Goal: Task Accomplishment & Management: Use online tool/utility

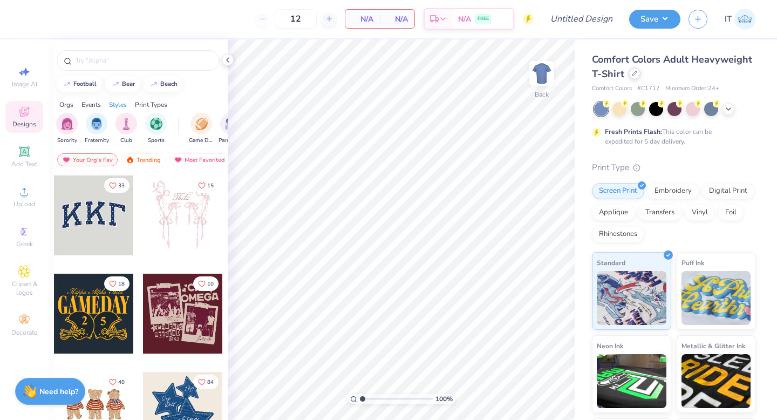
click at [636, 77] on div at bounding box center [634, 73] width 12 height 12
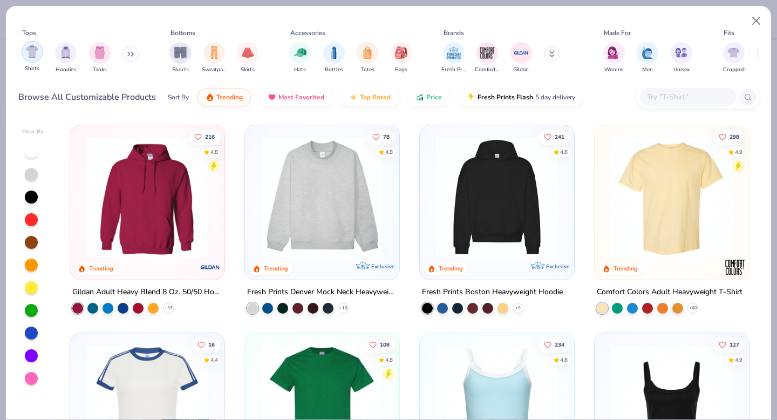
click at [39, 53] on div "filter for Shirts" at bounding box center [33, 52] width 22 height 22
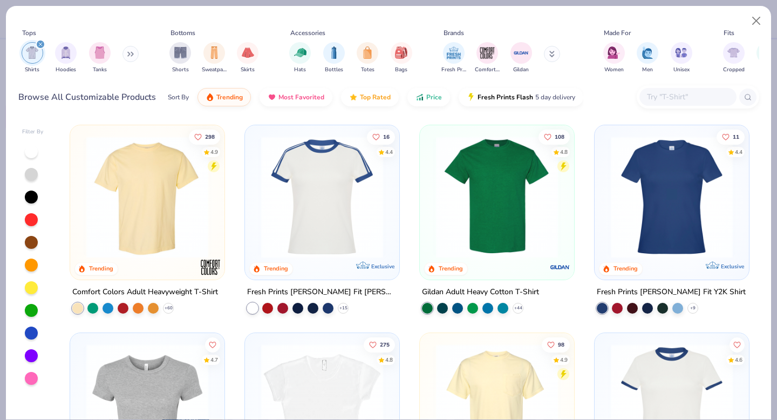
click at [490, 214] on img at bounding box center [496, 197] width 133 height 122
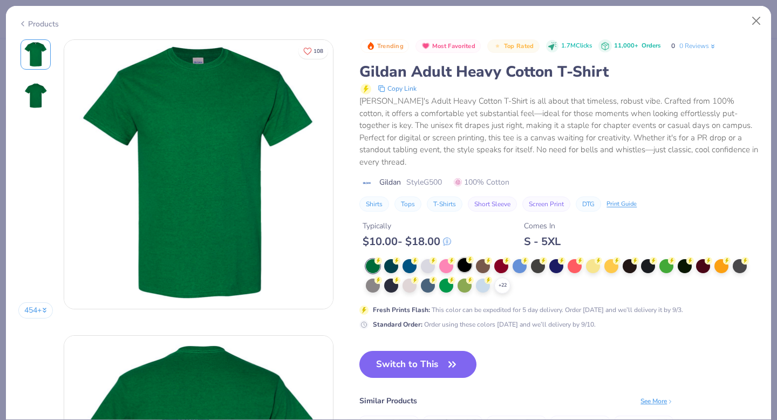
click at [461, 258] on div at bounding box center [464, 265] width 14 height 14
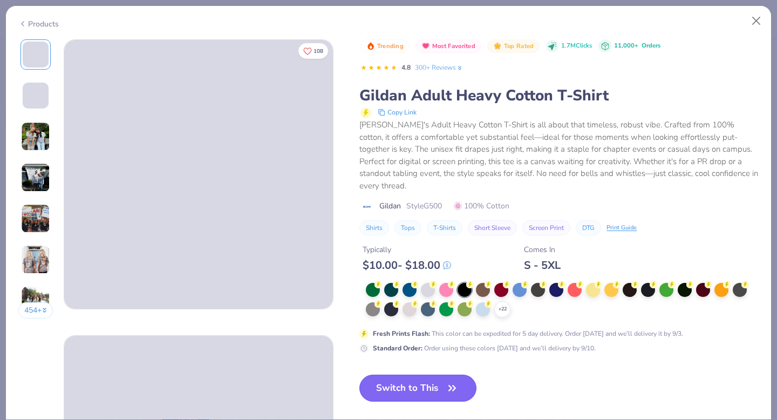
click at [438, 376] on button "Switch to This" at bounding box center [417, 387] width 117 height 27
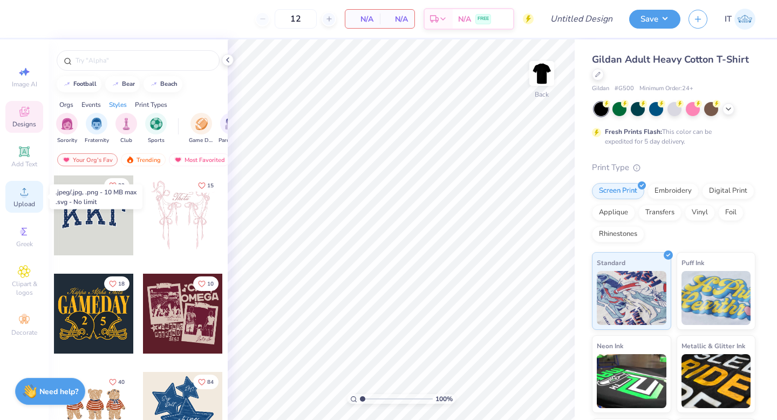
click at [30, 196] on icon at bounding box center [24, 191] width 13 height 13
click at [26, 200] on span "Upload" at bounding box center [24, 204] width 22 height 9
click at [23, 206] on span "Upload" at bounding box center [24, 204] width 22 height 9
click at [25, 194] on circle at bounding box center [24, 195] width 6 height 6
click at [24, 195] on icon at bounding box center [24, 192] width 8 height 8
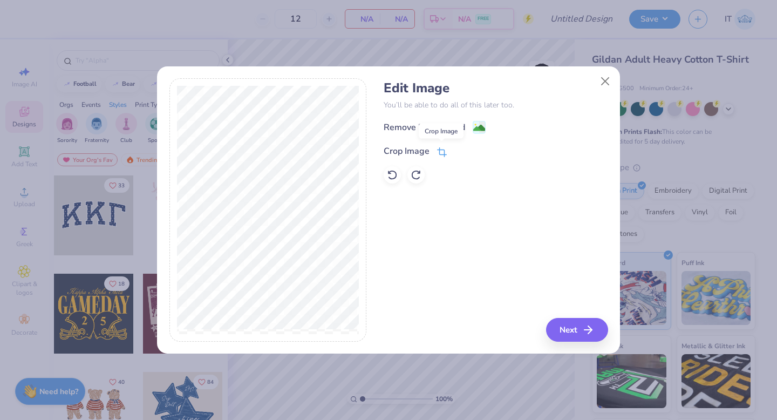
click at [439, 153] on icon at bounding box center [442, 152] width 10 height 10
click at [457, 152] on icon at bounding box center [460, 150] width 6 height 6
click at [479, 125] on image at bounding box center [479, 129] width 12 height 12
click at [566, 331] on button "Next" at bounding box center [578, 330] width 62 height 24
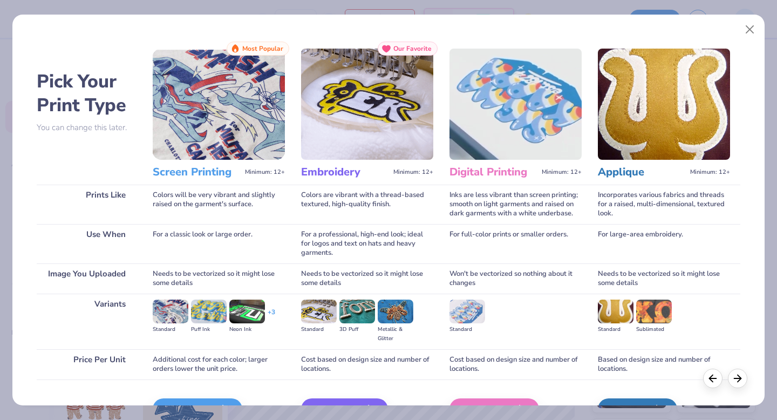
scroll to position [64, 0]
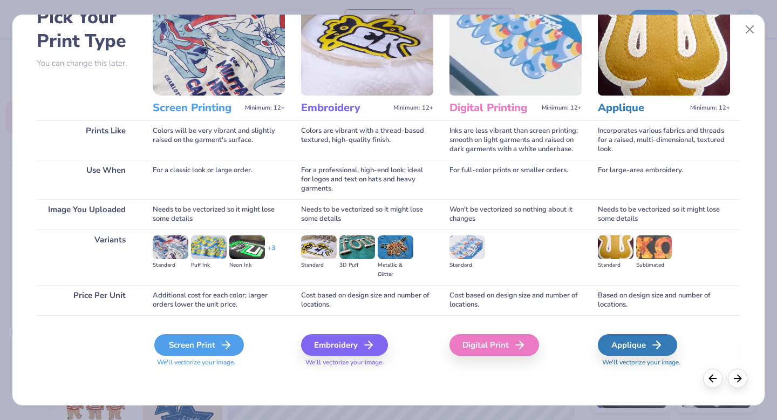
click at [223, 342] on icon at bounding box center [225, 344] width 13 height 13
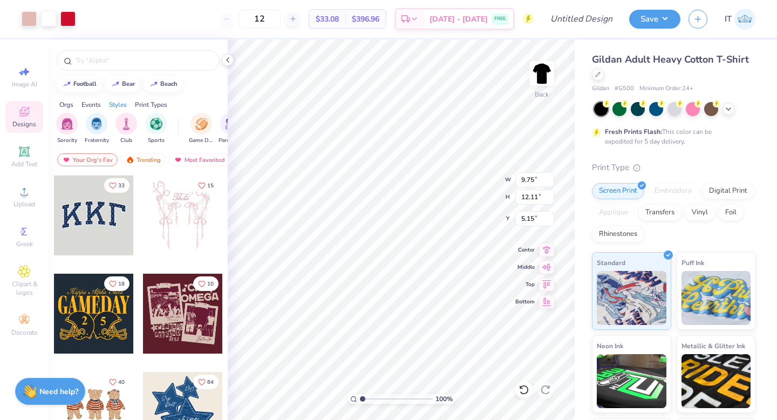
type input "9.75"
type input "12.11"
type input "4.99"
click at [545, 248] on icon at bounding box center [546, 248] width 15 height 13
type input "11.20"
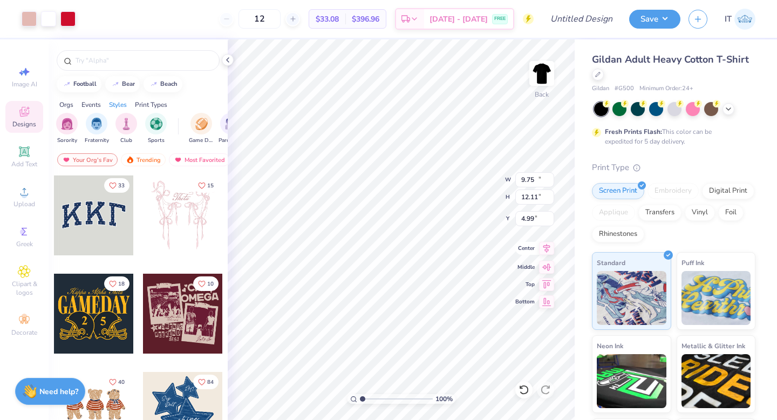
type input "13.92"
type input "12.75"
type input "15.84"
click at [546, 247] on icon at bounding box center [546, 248] width 7 height 9
type input "3.00"
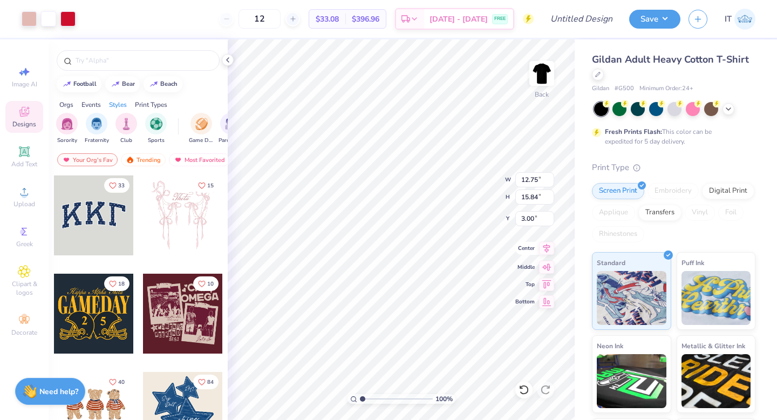
click at [545, 250] on icon at bounding box center [546, 248] width 15 height 13
click at [542, 75] on img at bounding box center [541, 73] width 43 height 43
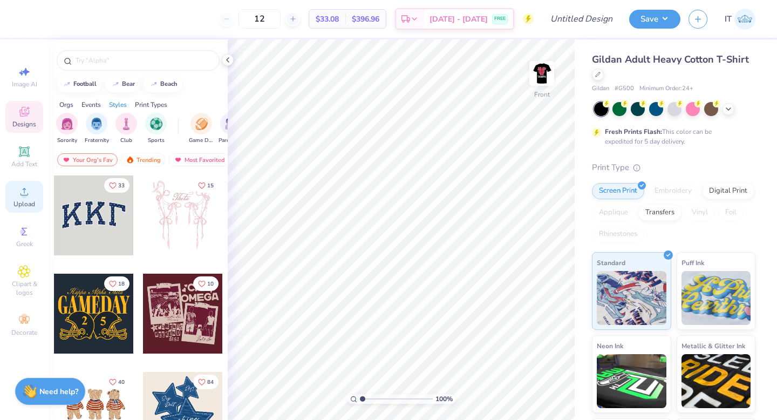
click at [27, 189] on icon at bounding box center [24, 191] width 13 height 13
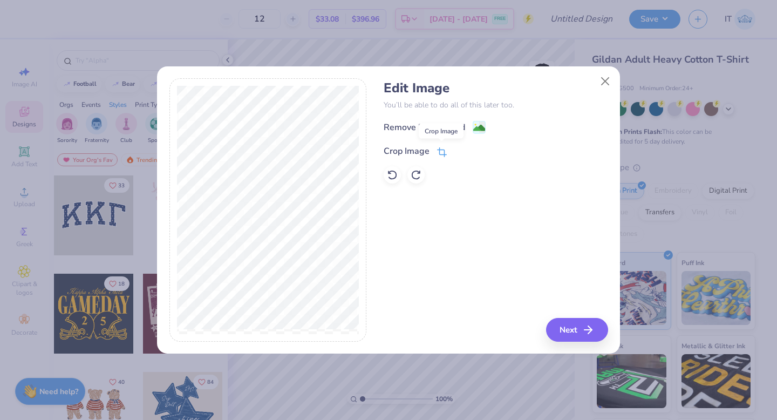
click at [439, 148] on icon at bounding box center [442, 152] width 10 height 10
click at [461, 149] on icon at bounding box center [460, 150] width 6 height 6
click at [478, 125] on image at bounding box center [479, 129] width 12 height 12
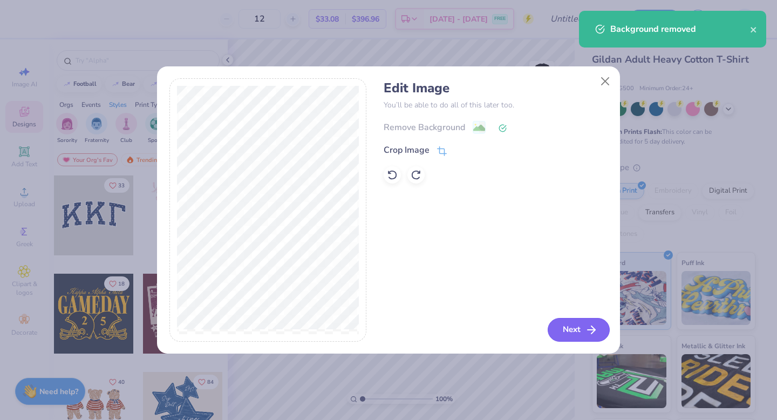
click at [573, 324] on button "Next" at bounding box center [578, 330] width 62 height 24
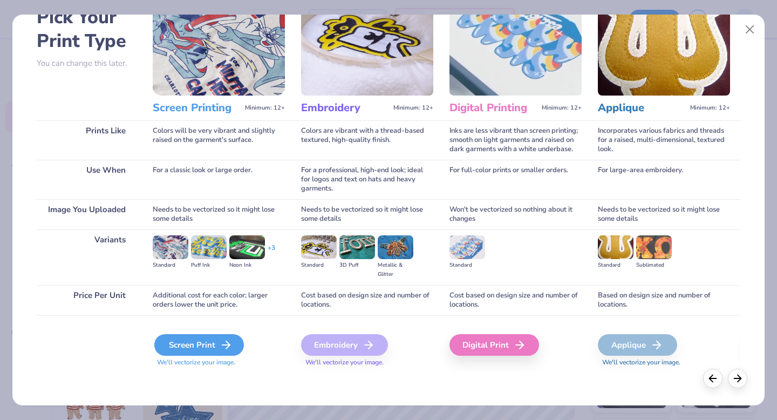
click at [218, 343] on div "Screen Print" at bounding box center [199, 345] width 90 height 22
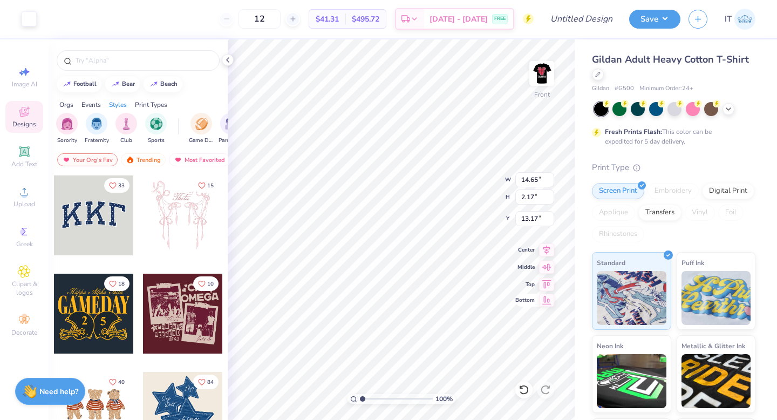
click at [544, 300] on icon at bounding box center [546, 299] width 15 height 13
type input "25.83"
type input "13.26"
type input "1.96"
type input "26.04"
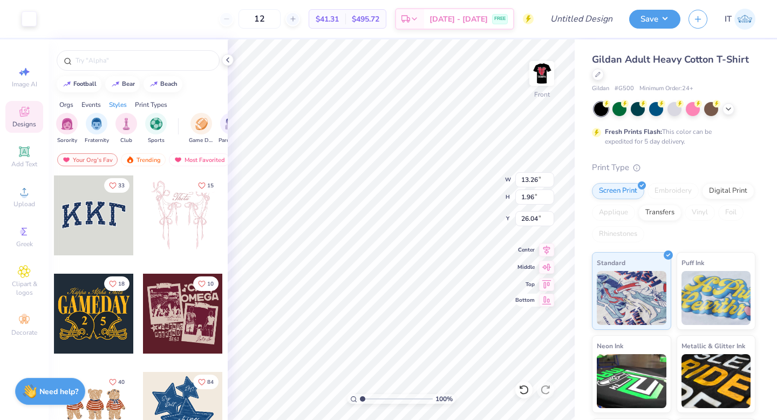
click at [545, 300] on icon at bounding box center [546, 299] width 15 height 13
click at [546, 247] on icon at bounding box center [546, 248] width 7 height 9
click at [546, 75] on img at bounding box center [541, 73] width 43 height 43
type input "9.31"
type input "11.57"
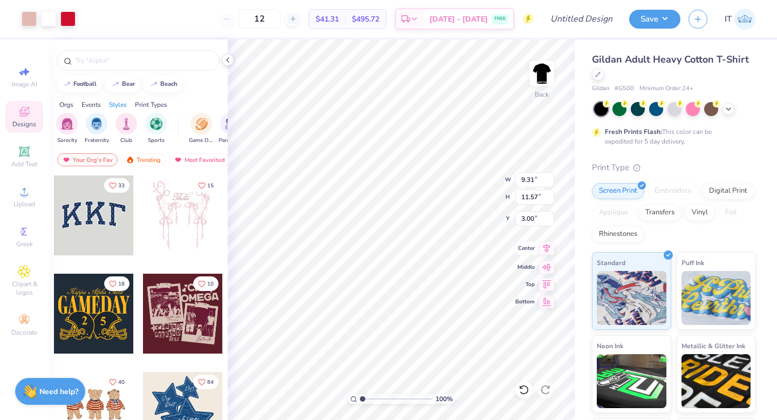
click at [543, 249] on icon at bounding box center [546, 248] width 15 height 13
type input "11.10"
type input "13.79"
click at [546, 246] on icon at bounding box center [546, 248] width 15 height 13
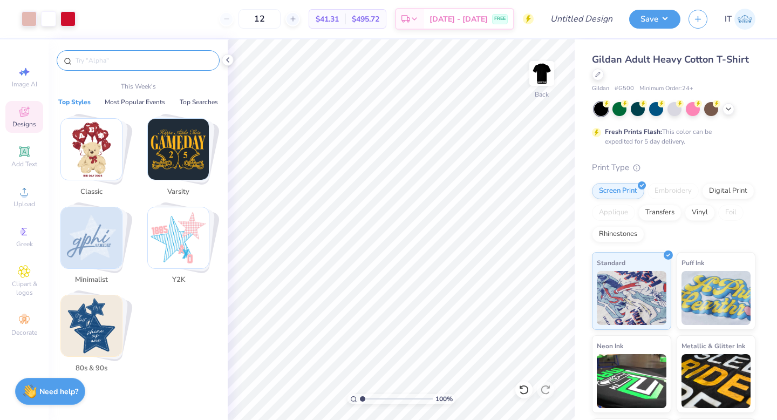
click at [107, 57] on input "text" at bounding box center [143, 60] width 138 height 11
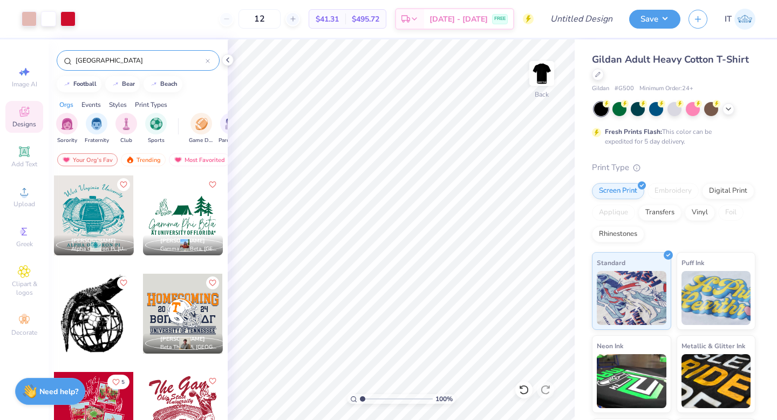
type input "[GEOGRAPHIC_DATA]"
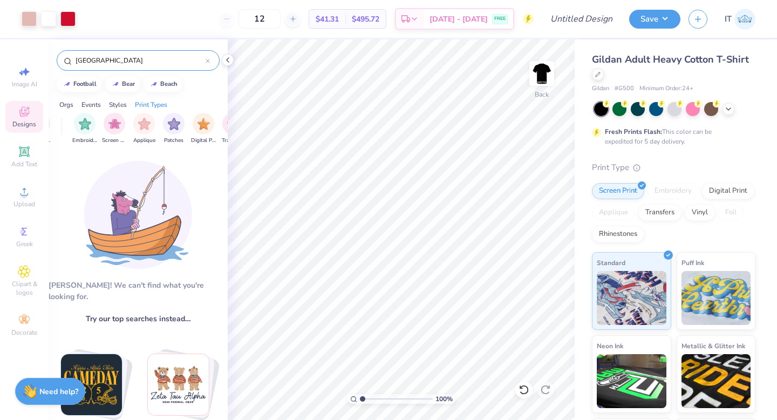
scroll to position [0, 860]
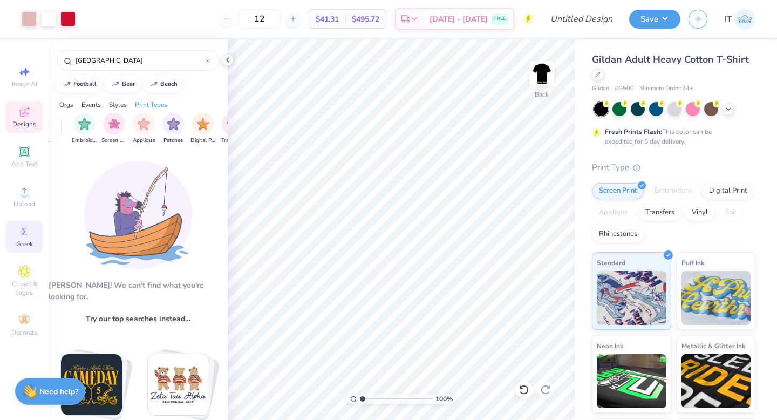
click at [29, 234] on icon at bounding box center [24, 231] width 13 height 13
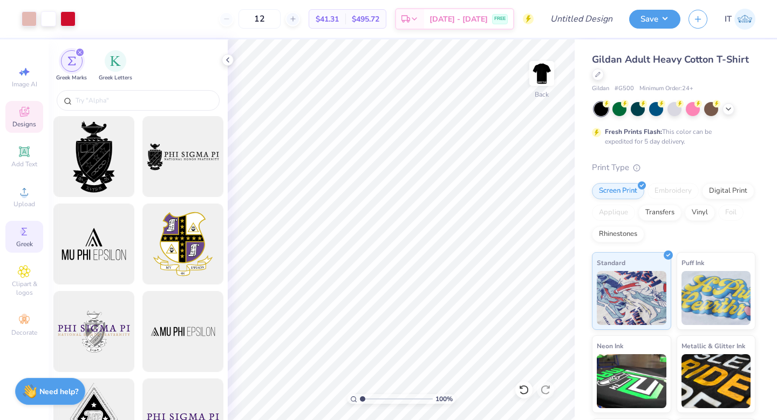
click at [29, 126] on span "Designs" at bounding box center [24, 124] width 24 height 9
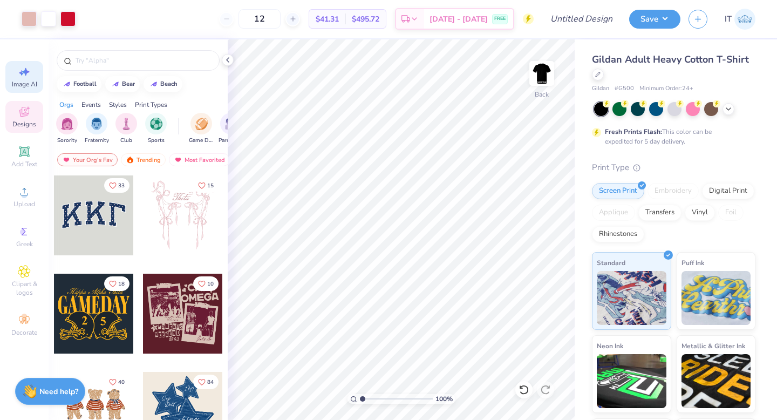
click at [31, 88] on div "Image AI" at bounding box center [24, 77] width 38 height 32
select select "4"
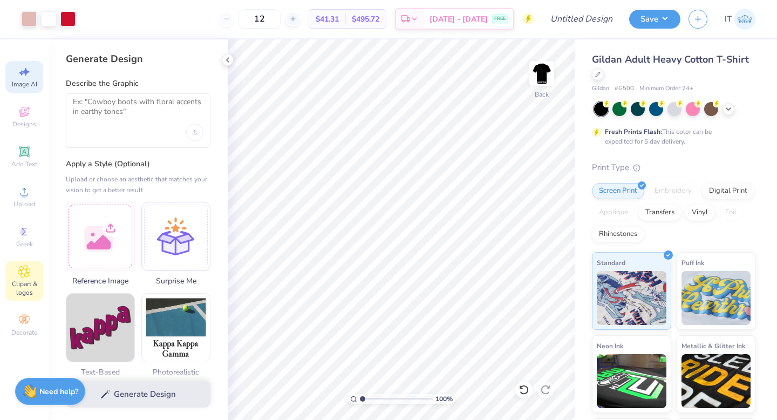
click at [36, 269] on div "Clipart & logos" at bounding box center [24, 280] width 38 height 40
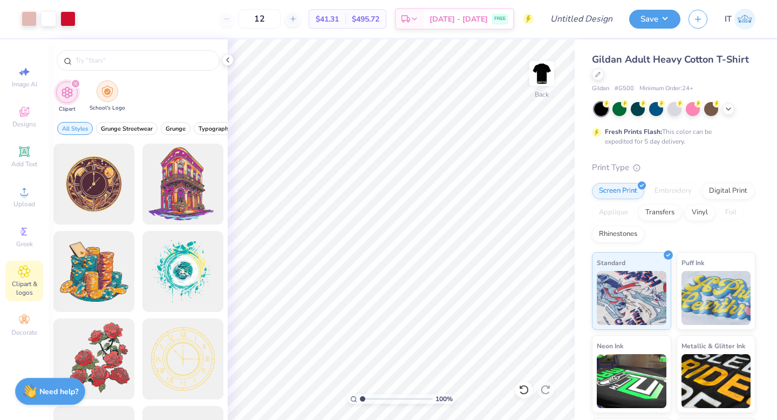
click at [111, 90] on img "filter for School's Logo" at bounding box center [107, 91] width 12 height 12
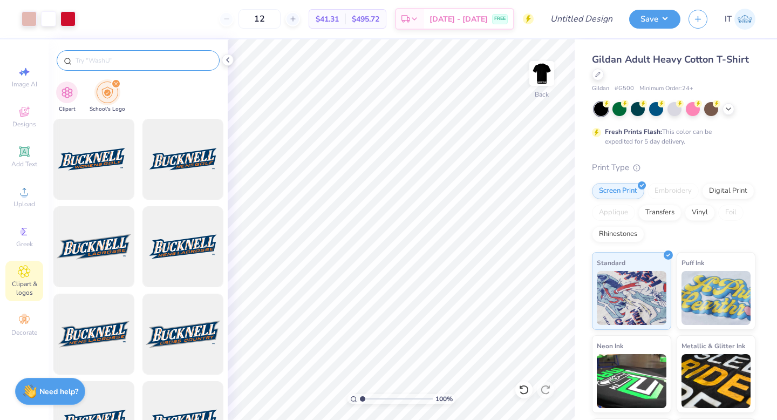
click at [150, 51] on div at bounding box center [138, 60] width 163 height 20
click at [150, 57] on input "text" at bounding box center [143, 60] width 138 height 11
type input "[GEOGRAPHIC_DATA]"
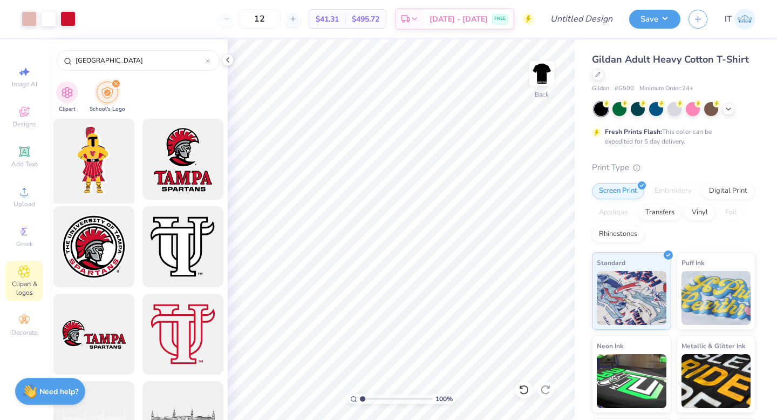
click at [106, 163] on div at bounding box center [93, 159] width 89 height 89
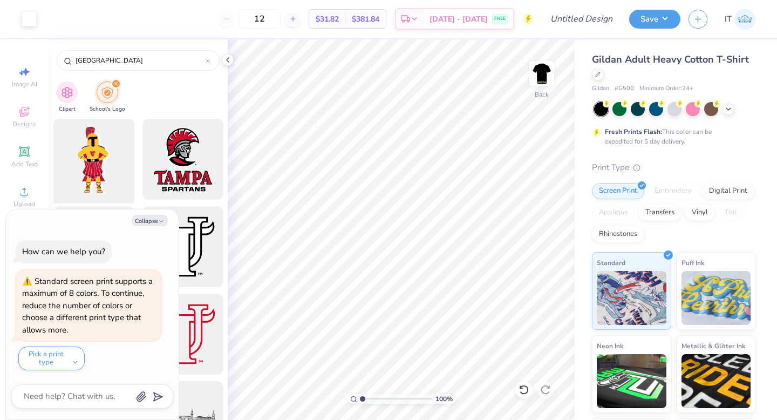
click at [93, 176] on div at bounding box center [93, 159] width 89 height 89
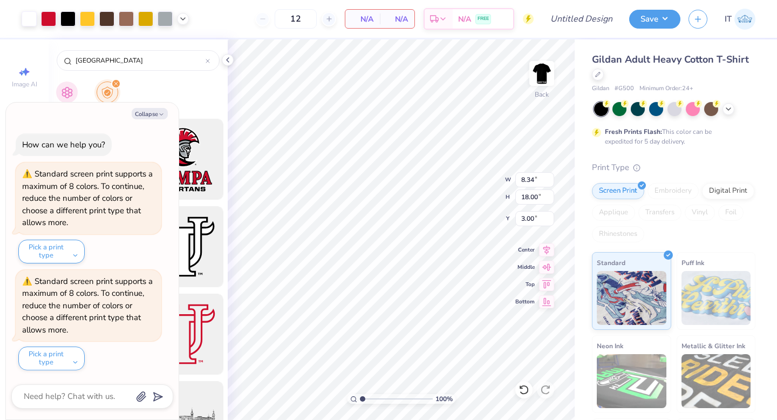
type textarea "x"
type input "6.28"
type input "13.55"
click at [546, 248] on icon at bounding box center [546, 248] width 15 height 13
type textarea "x"
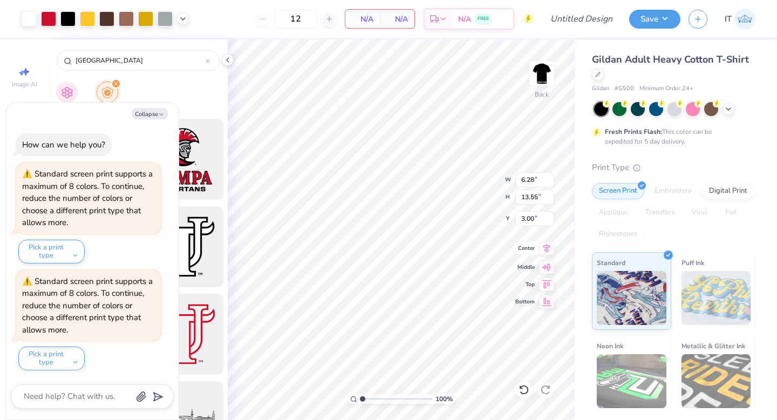
type input "1.72"
type input "2.57"
type input "14.22"
type textarea "x"
type input "8.62"
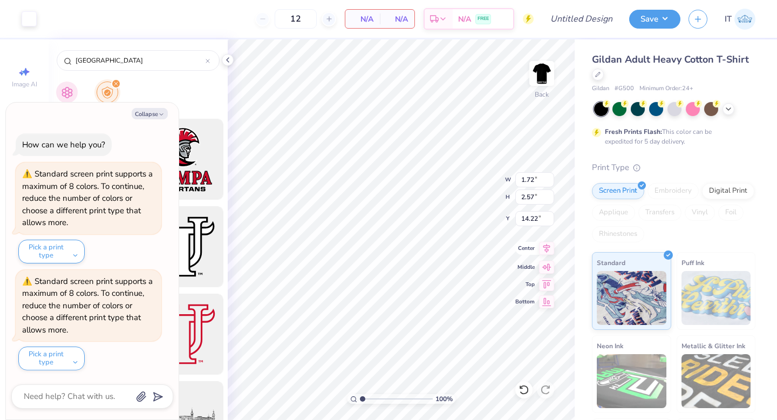
type input "13.79"
type input "3.00"
click at [523, 390] on icon at bounding box center [523, 389] width 11 height 11
type textarea "x"
type input "1.47"
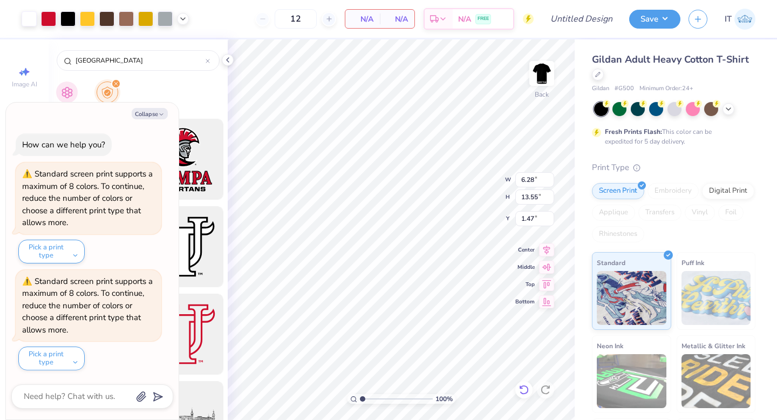
type textarea "x"
type input "3.91"
type input "8.45"
type textarea "x"
type input "20.79"
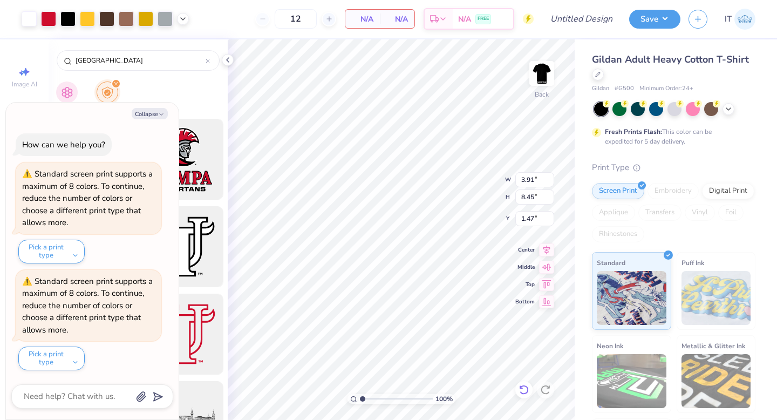
type textarea "x"
type input "5.96"
type textarea "x"
type input "5.23"
type input "11.29"
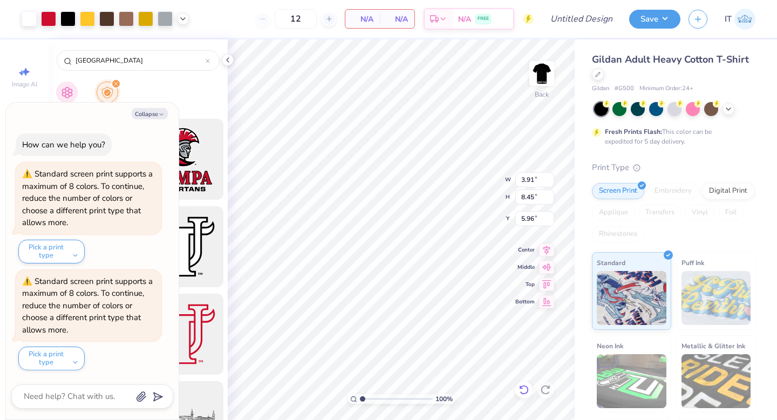
type input "3.11"
type textarea "x"
type input "6.97"
type input "15.05"
click at [548, 248] on icon at bounding box center [546, 248] width 15 height 13
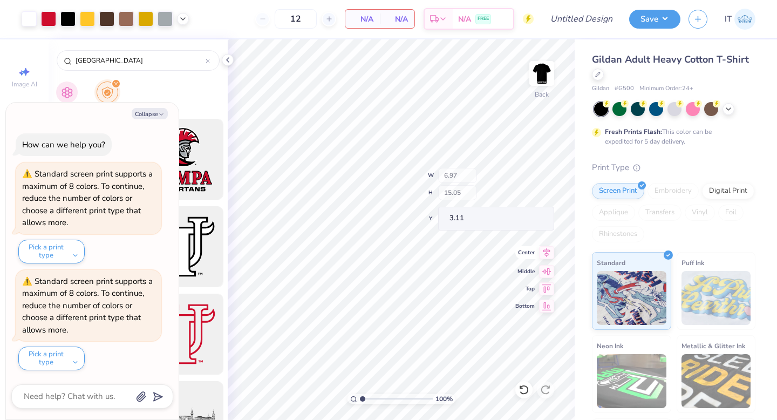
click at [462, 190] on div "100 % Back W 6.97 H 15.05 Y 3.11 Center Middle Top Bottom" at bounding box center [401, 229] width 347 height 380
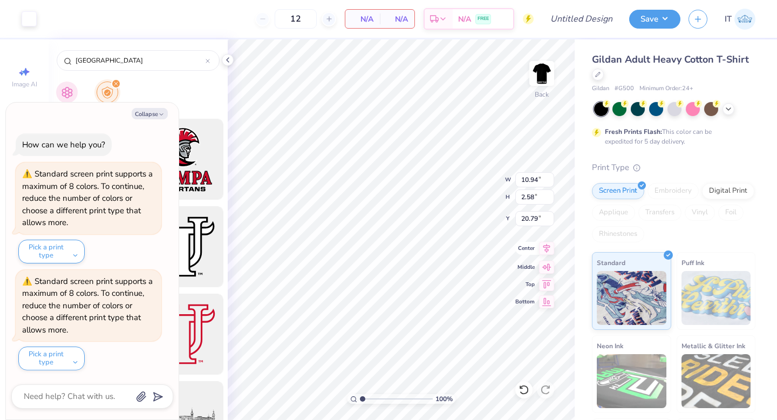
click at [546, 245] on icon at bounding box center [546, 248] width 7 height 9
type textarea "x"
type input "18.82"
click at [547, 250] on icon at bounding box center [546, 248] width 15 height 13
click at [545, 247] on icon at bounding box center [546, 248] width 7 height 9
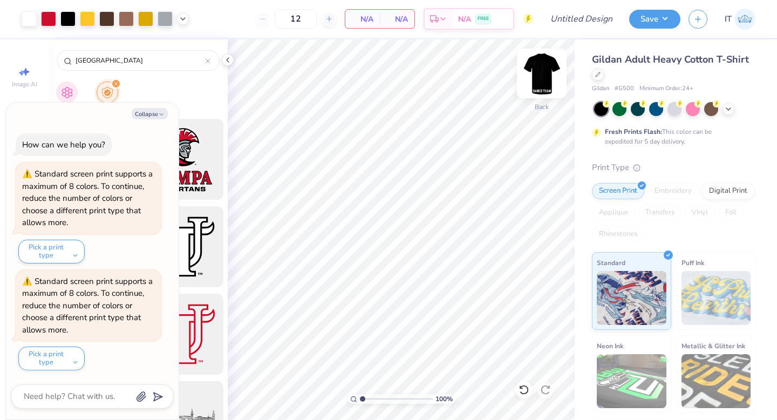
click at [546, 78] on img at bounding box center [541, 73] width 43 height 43
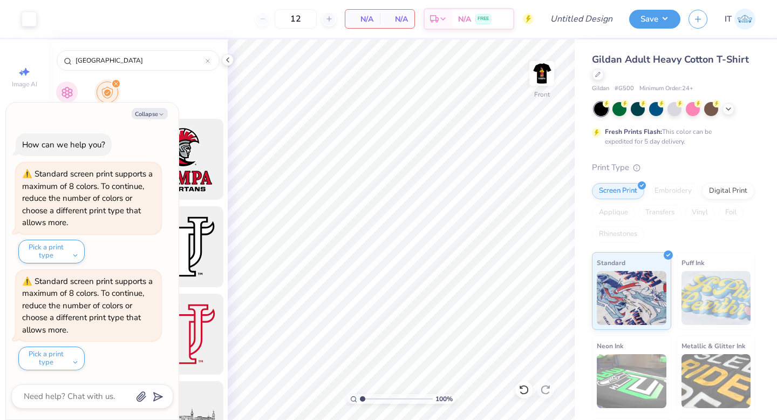
click at [546, 78] on img at bounding box center [542, 74] width 22 height 22
type textarea "x"
drag, startPoint x: 305, startPoint y: 19, endPoint x: 284, endPoint y: 19, distance: 21.6
click at [284, 19] on input "12" at bounding box center [295, 18] width 42 height 19
type input "33"
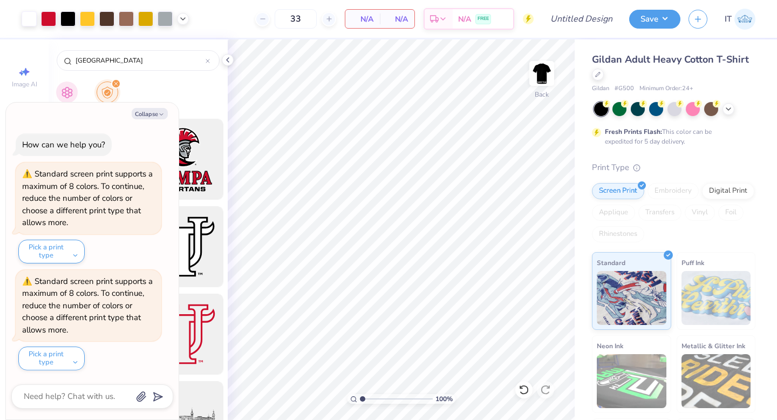
scroll to position [76, 0]
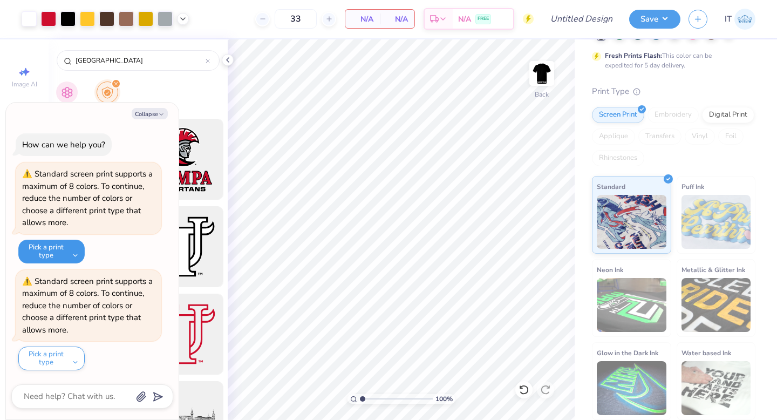
click at [64, 251] on button "Pick a print type" at bounding box center [51, 251] width 66 height 24
click at [60, 276] on button "digital print" at bounding box center [59, 278] width 72 height 18
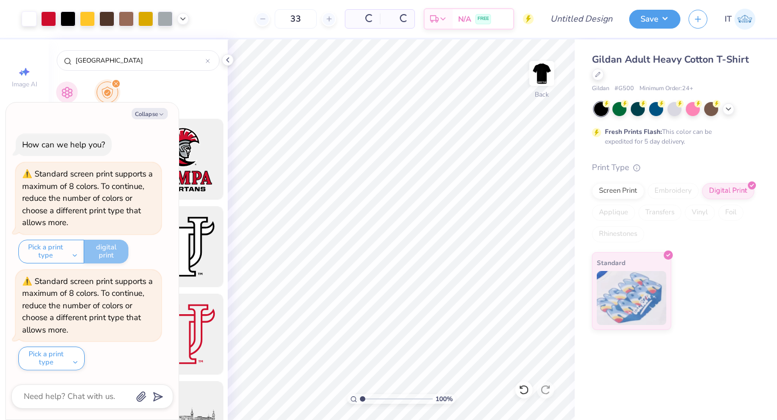
scroll to position [0, 0]
click at [67, 352] on button "Pick a print type" at bounding box center [51, 358] width 66 height 24
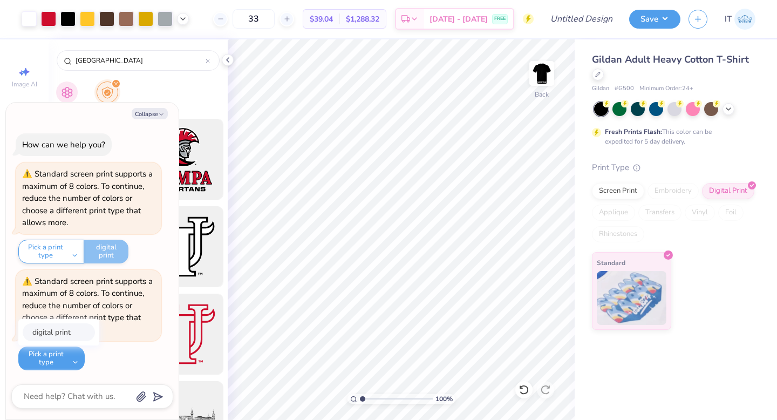
click at [59, 333] on button "digital print" at bounding box center [59, 332] width 72 height 18
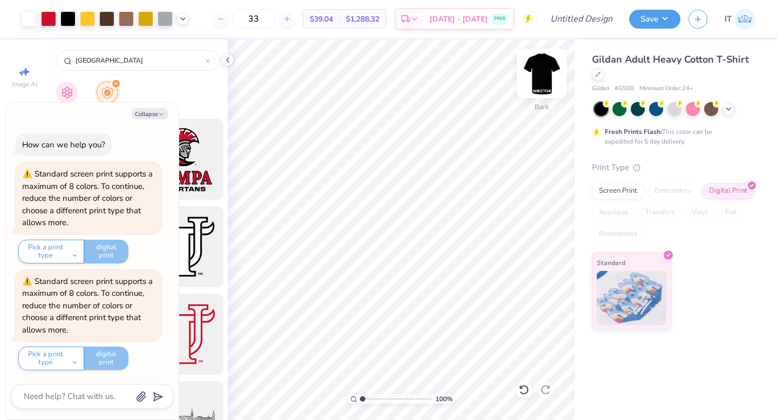
click at [542, 72] on img at bounding box center [541, 73] width 43 height 43
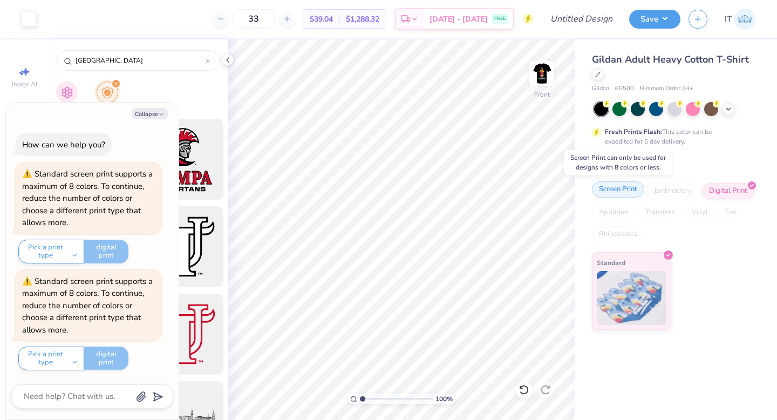
click at [615, 193] on div "Screen Print" at bounding box center [618, 189] width 52 height 16
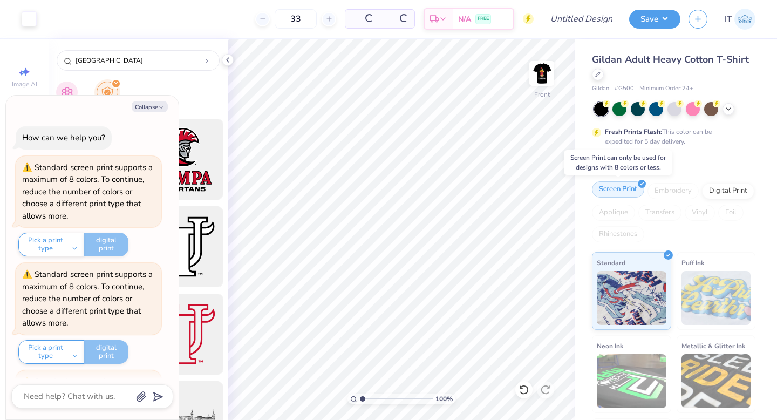
scroll to position [100, 0]
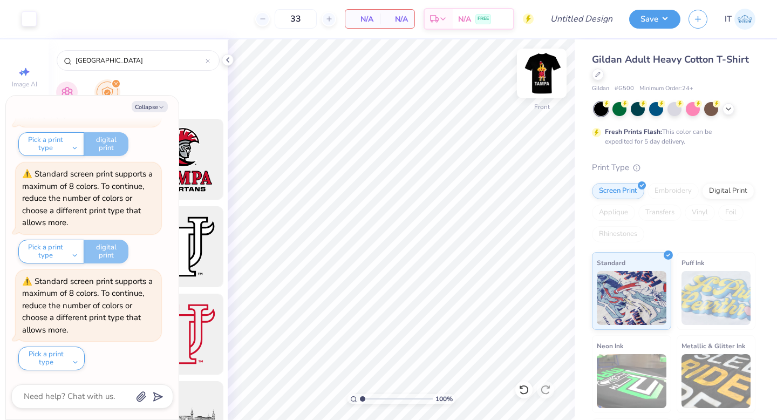
click at [547, 70] on img at bounding box center [541, 73] width 43 height 43
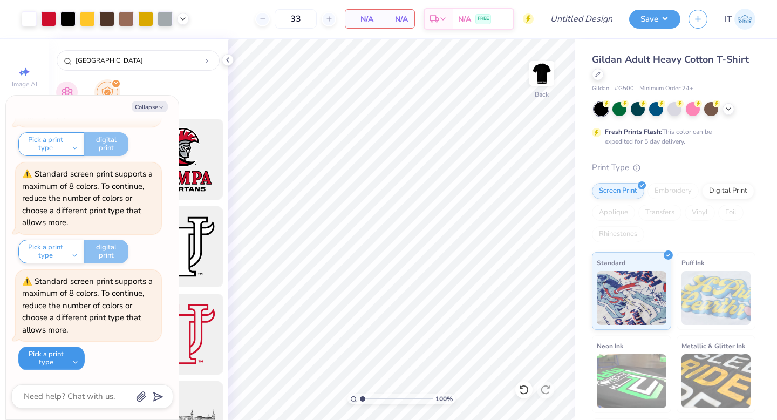
click at [75, 361] on button "Pick a print type" at bounding box center [51, 358] width 66 height 24
click at [57, 333] on button "digital print" at bounding box center [59, 332] width 72 height 18
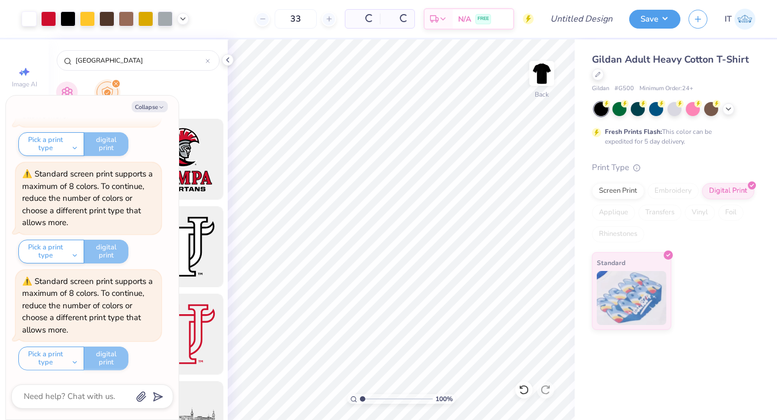
type textarea "x"
click at [579, 18] on input "Design Title" at bounding box center [594, 19] width 53 height 22
type input "S"
type textarea "x"
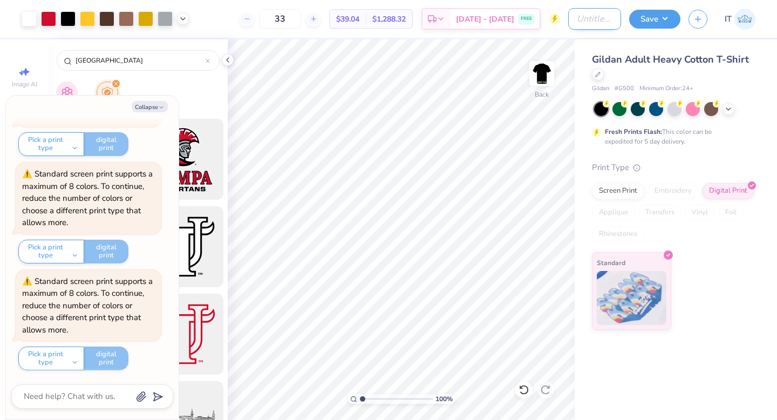
type input "S"
type textarea "x"
type input "Sp"
type textarea "x"
type input "Spa"
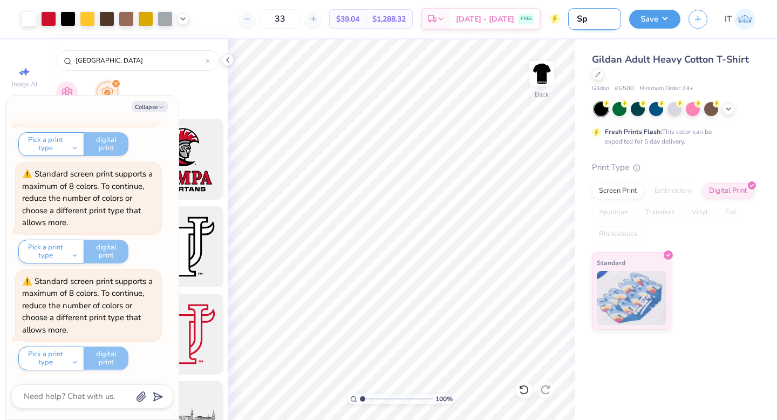
type textarea "x"
type input "Spar"
type textarea "x"
type input "Spart"
type textarea "x"
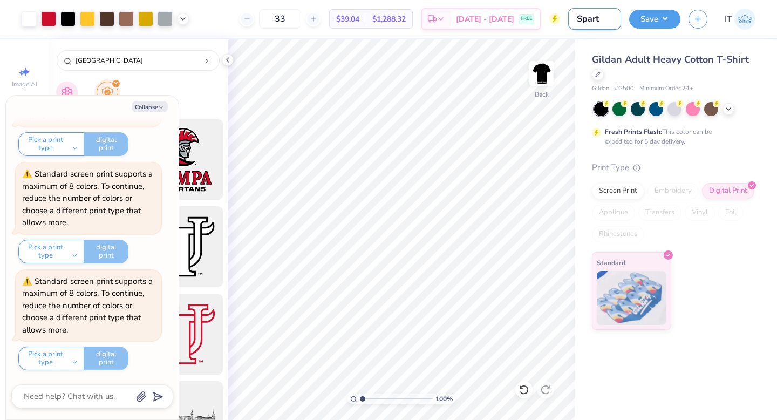
type input "Sparta"
type textarea "x"
type input "Spartac"
type textarea "x"
type input "Spartacu"
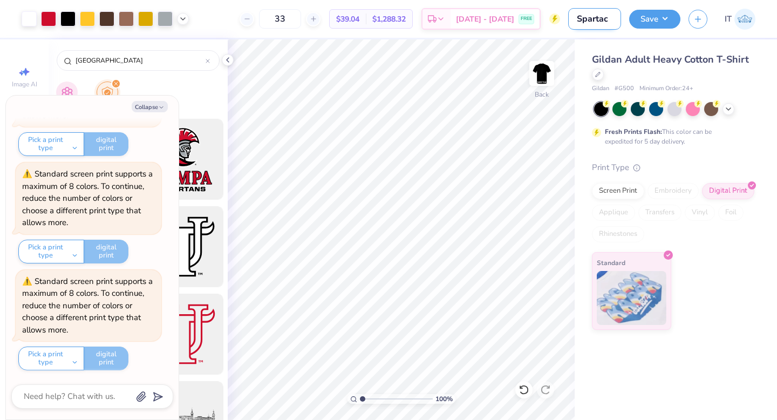
type textarea "x"
type input "Spartacus"
type textarea "x"
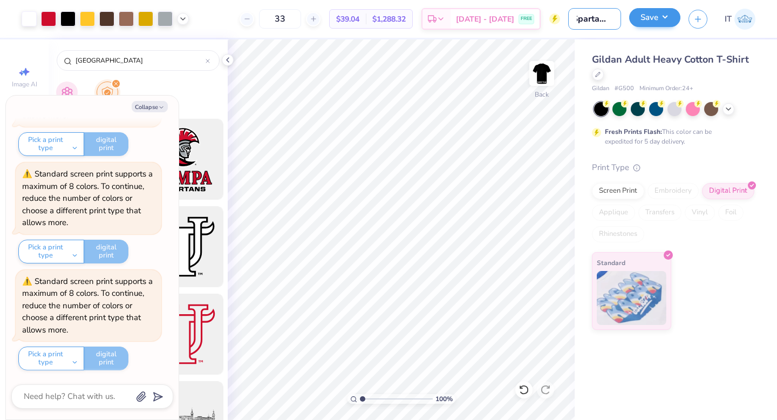
type input "Spartacus"
click at [663, 22] on button "Save" at bounding box center [654, 17] width 51 height 19
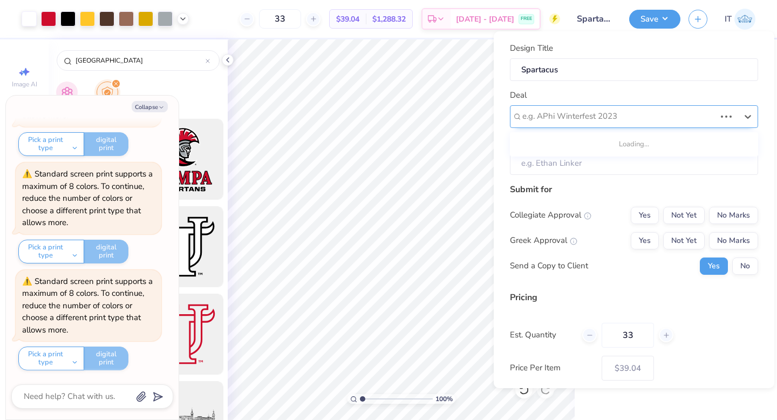
click at [602, 116] on div at bounding box center [618, 116] width 193 height 15
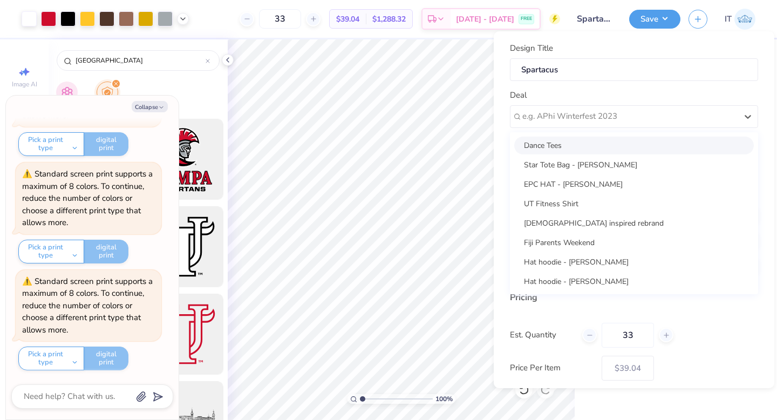
click at [589, 143] on div "Dance Tees" at bounding box center [633, 145] width 239 height 18
type textarea "x"
type input "[PERSON_NAME]"
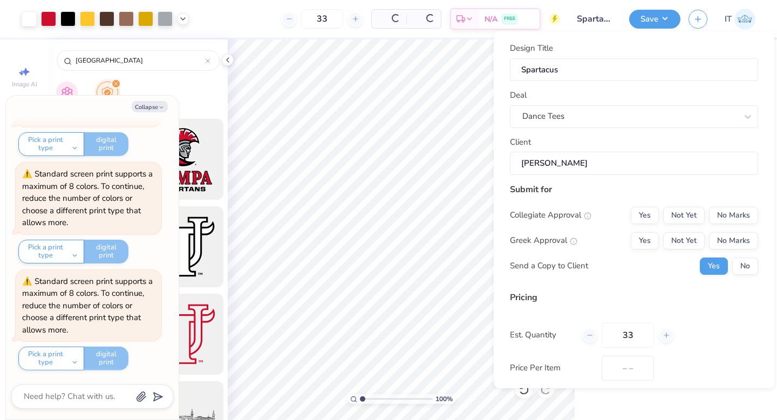
type input "$47.34"
click at [573, 71] on input "Spartacus" at bounding box center [634, 69] width 248 height 23
type input "Spartacus"
type textarea "x"
type input "Spartacus"
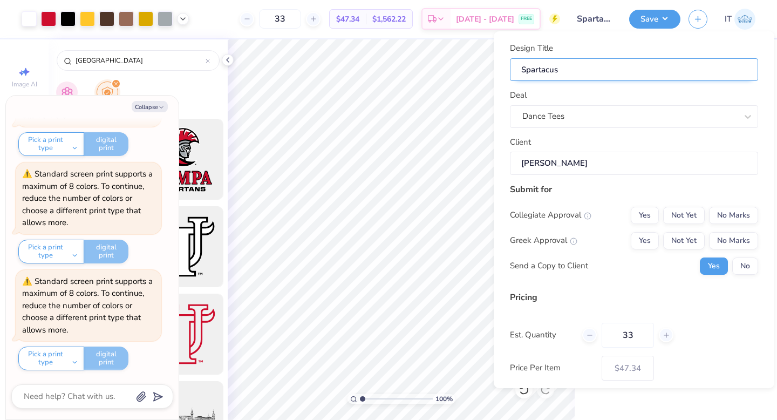
type input "Spartacus T"
type textarea "x"
type input "Spartacus T"
type input "Spartacus Te"
type textarea "x"
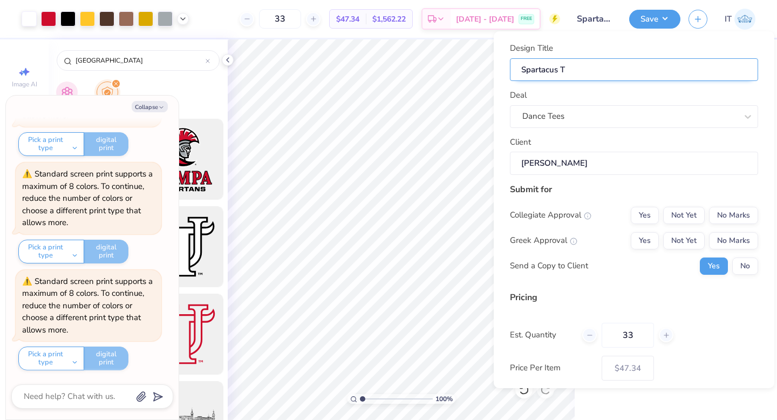
type input "Spartacus Te"
type input "Spartacus Tee"
type textarea "x"
type input "Spartacus Tee"
click at [726, 242] on button "No Marks" at bounding box center [733, 240] width 49 height 17
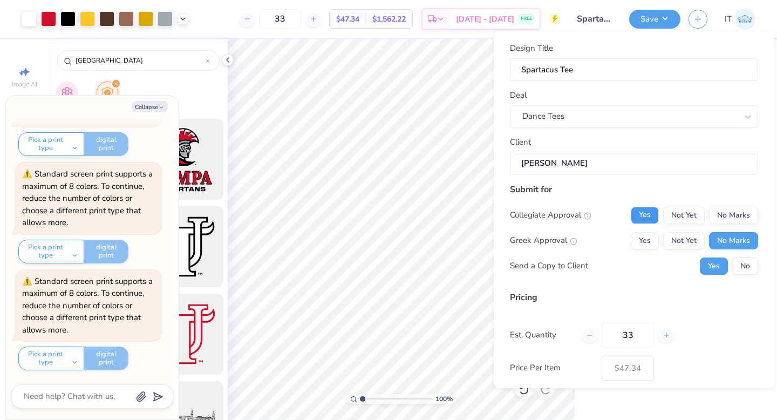
click at [638, 215] on button "Yes" at bounding box center [644, 215] width 28 height 17
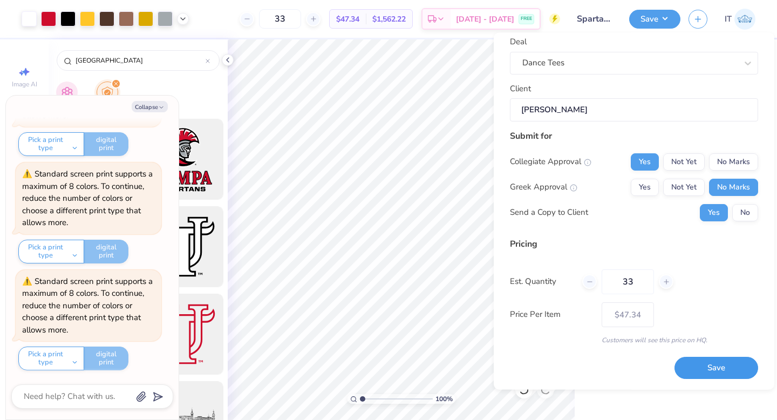
click at [686, 360] on button "Save" at bounding box center [716, 368] width 84 height 22
type input "$47.34"
type textarea "x"
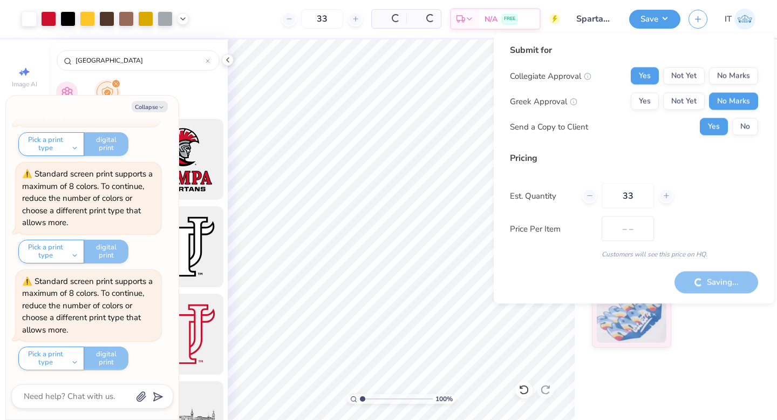
type input "$39.04"
type textarea "x"
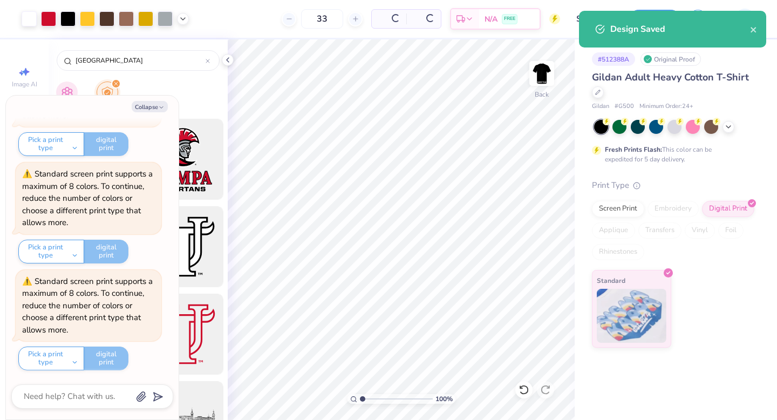
type input "$47.34"
click at [161, 103] on button "Collapse" at bounding box center [150, 106] width 36 height 11
type textarea "x"
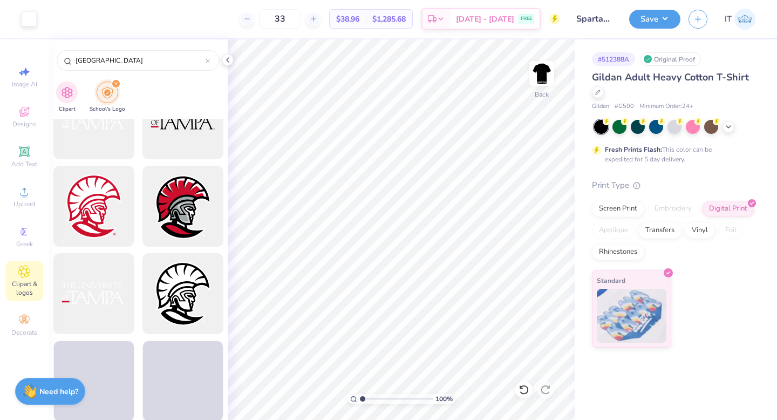
scroll to position [1091, 0]
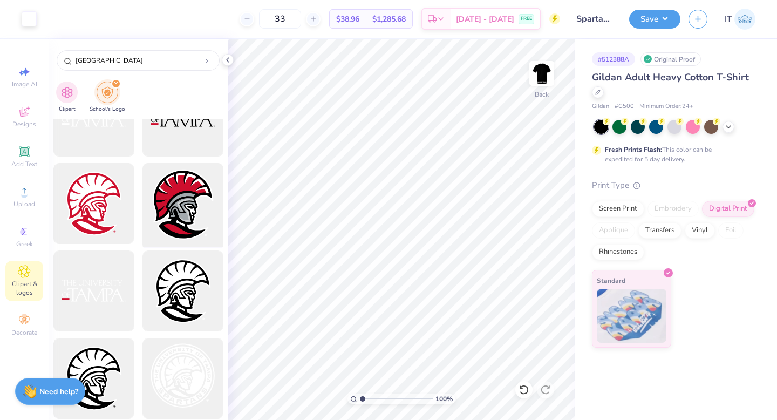
click at [184, 211] on div at bounding box center [182, 203] width 89 height 89
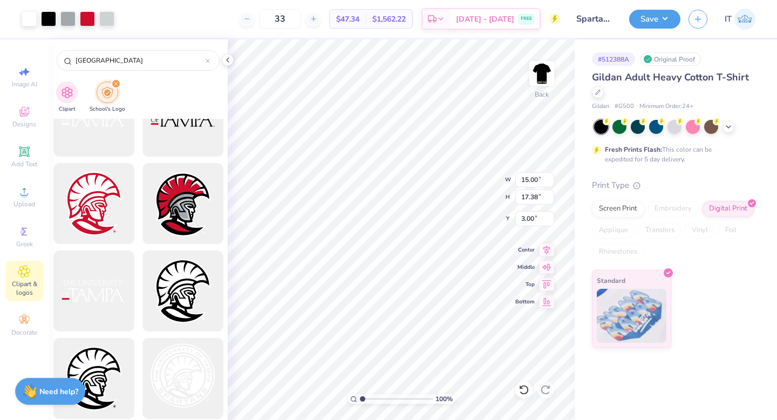
type input "12.16"
type input "14.09"
click at [548, 248] on icon at bounding box center [546, 248] width 15 height 13
click at [541, 283] on icon at bounding box center [546, 282] width 15 height 13
type input "3.00"
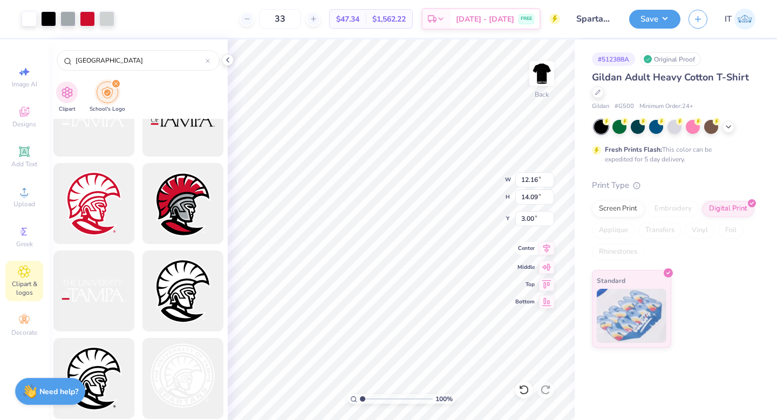
click at [544, 252] on icon at bounding box center [546, 248] width 15 height 13
click at [616, 207] on div "Screen Print" at bounding box center [618, 207] width 52 height 16
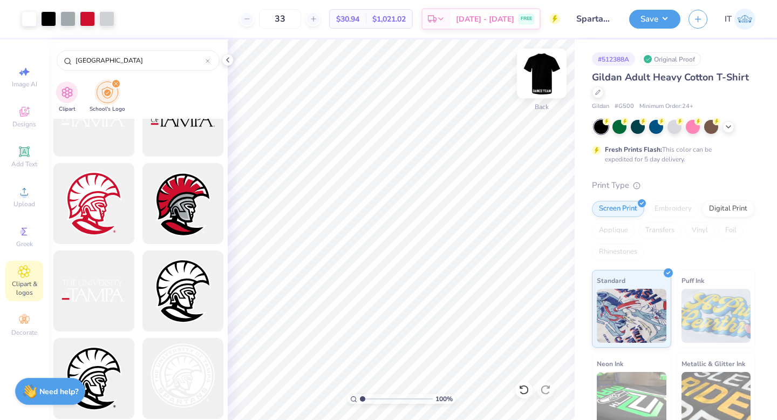
click at [547, 74] on img at bounding box center [541, 73] width 43 height 43
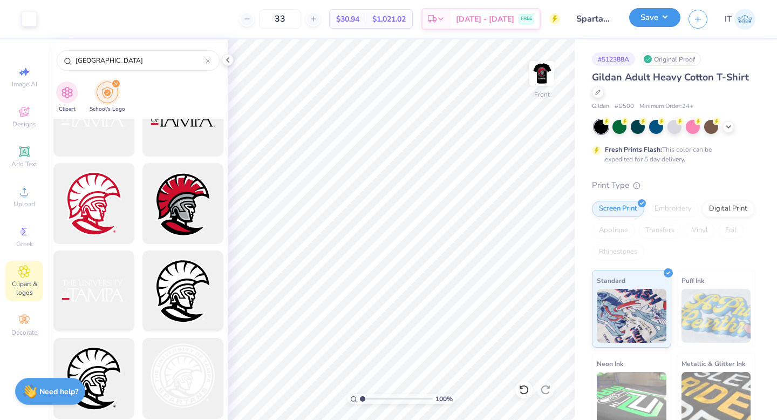
click at [645, 22] on button "Save" at bounding box center [654, 17] width 51 height 19
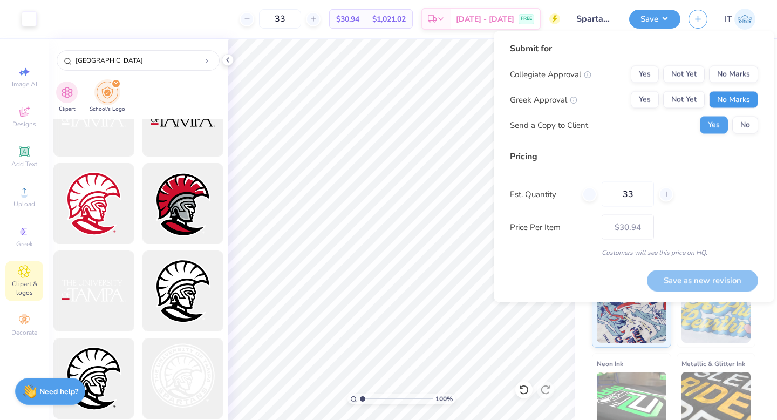
click at [733, 96] on button "No Marks" at bounding box center [733, 99] width 49 height 17
click at [648, 73] on button "Yes" at bounding box center [644, 74] width 28 height 17
click at [691, 281] on button "Save as new revision" at bounding box center [702, 280] width 111 height 22
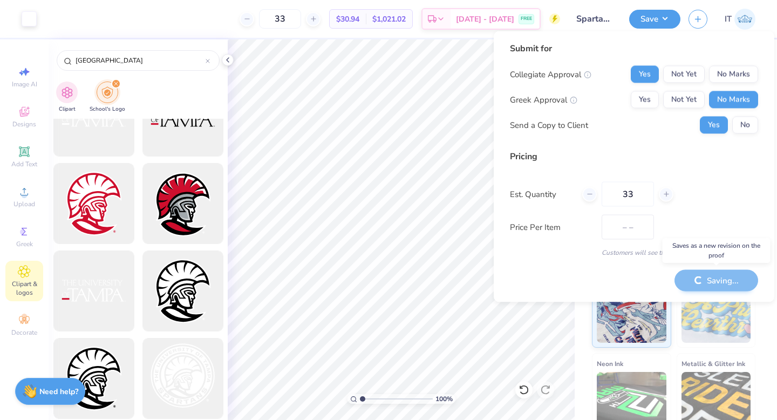
type input "$30.94"
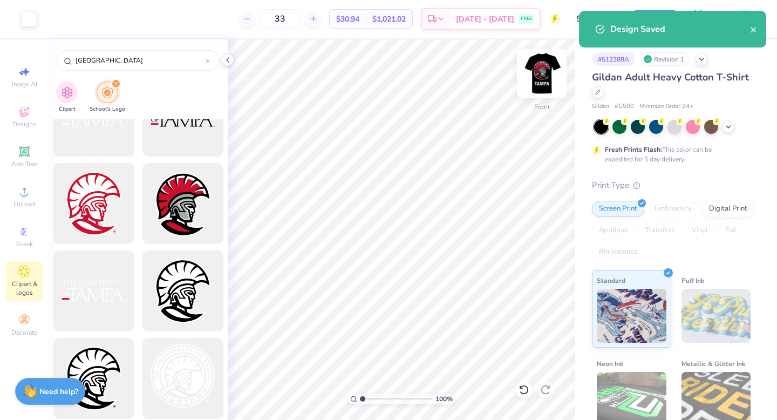
click at [544, 75] on img at bounding box center [541, 73] width 43 height 43
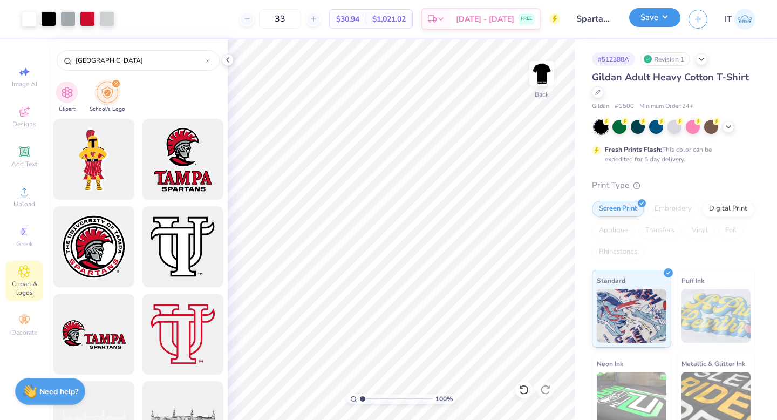
click at [650, 24] on button "Save" at bounding box center [654, 17] width 51 height 19
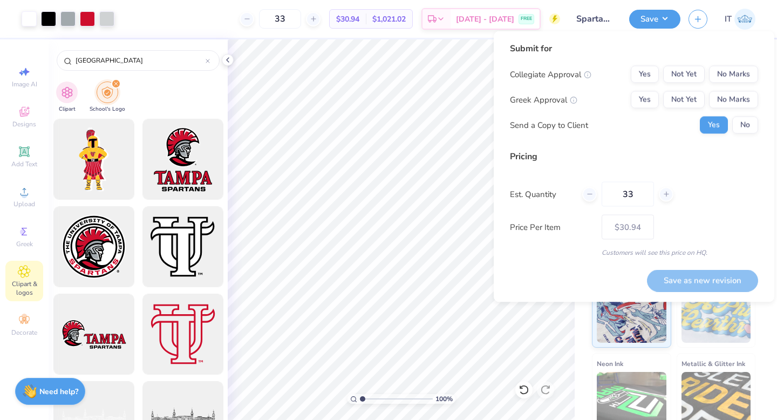
click at [596, 16] on input "Spartacus Tee" at bounding box center [594, 19] width 53 height 22
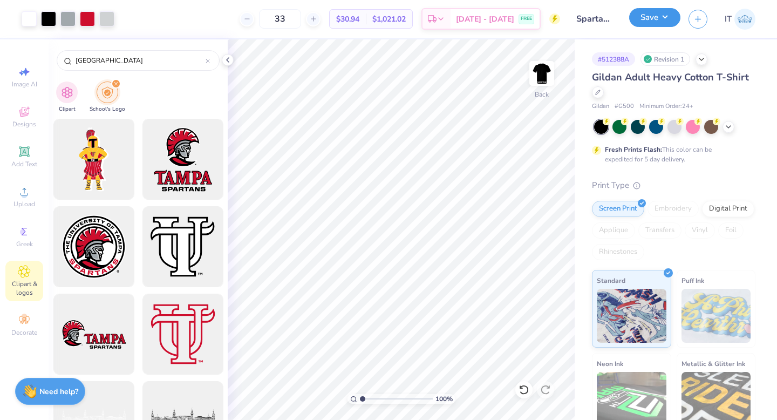
click at [666, 17] on button "Save" at bounding box center [654, 17] width 51 height 19
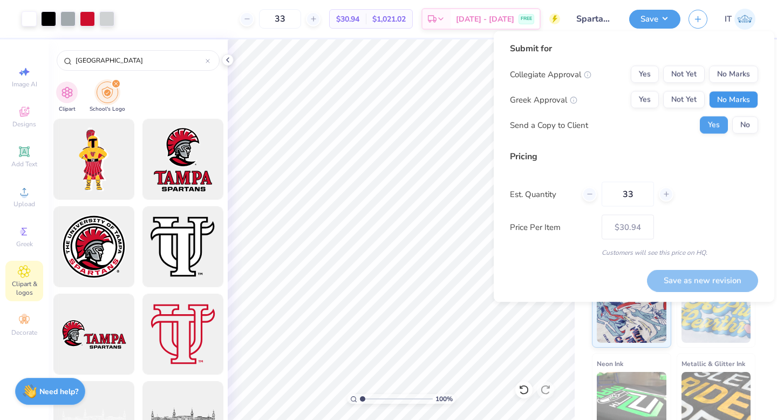
click at [719, 103] on button "No Marks" at bounding box center [733, 99] width 49 height 17
click at [625, 75] on div "Collegiate Approval Yes Not Yet No Marks" at bounding box center [634, 74] width 248 height 17
click at [636, 74] on button "Yes" at bounding box center [644, 74] width 28 height 17
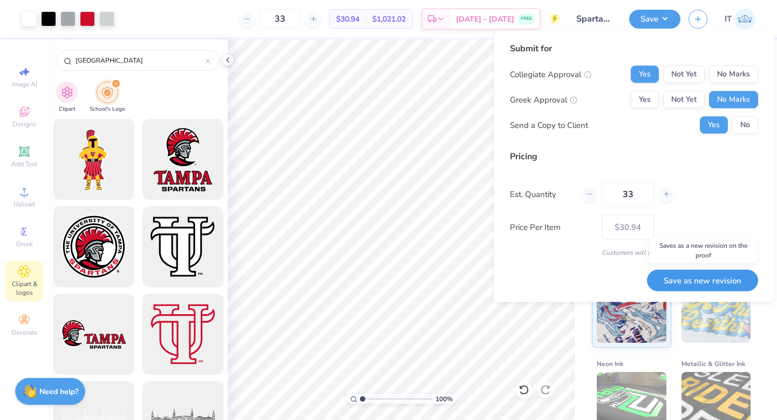
click at [679, 285] on button "Save as new revision" at bounding box center [702, 280] width 111 height 22
type input "$30.94"
